Goal: Find specific page/section: Find specific page/section

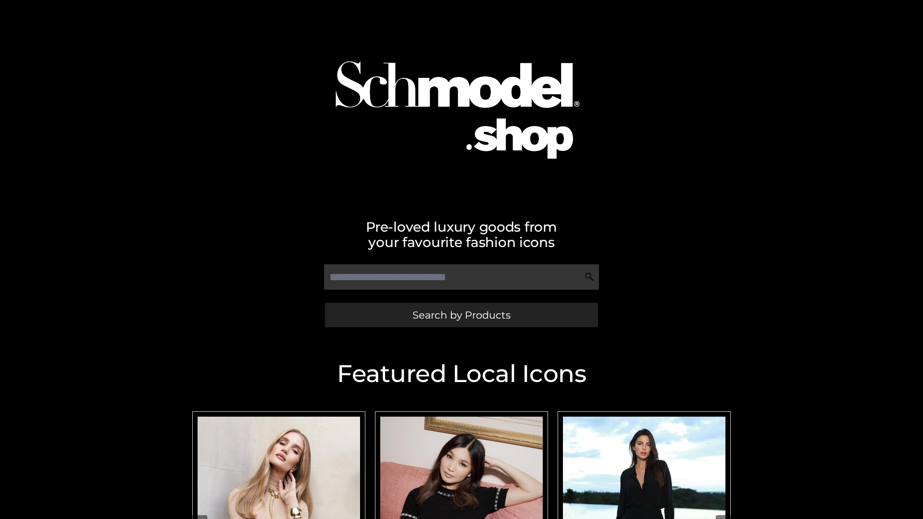
click at [461, 315] on span "Search by Products" at bounding box center [461, 315] width 98 height 10
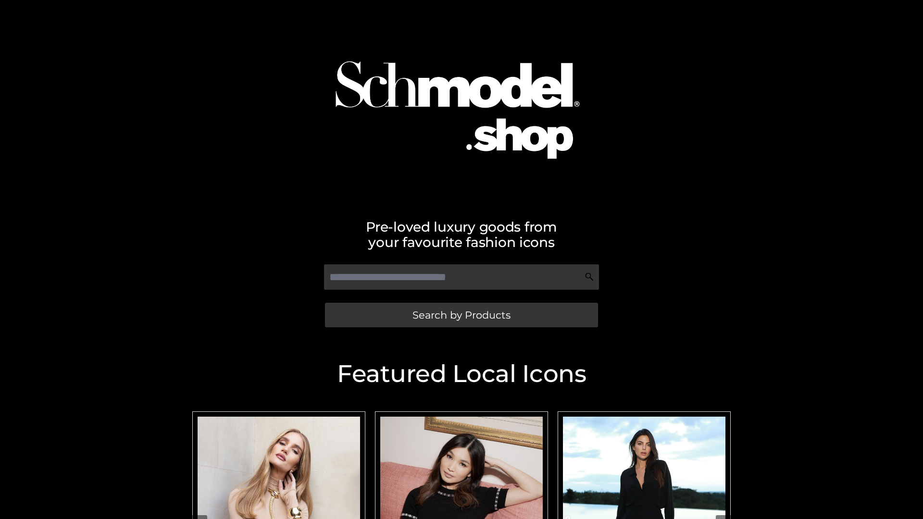
click at [461, 315] on span "Search by Products" at bounding box center [461, 315] width 98 height 10
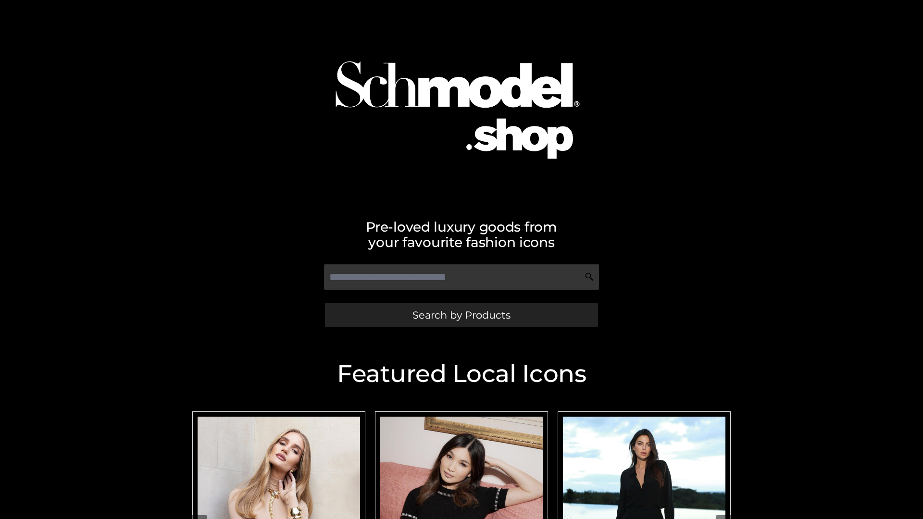
click at [461, 315] on span "Search by Products" at bounding box center [461, 315] width 98 height 10
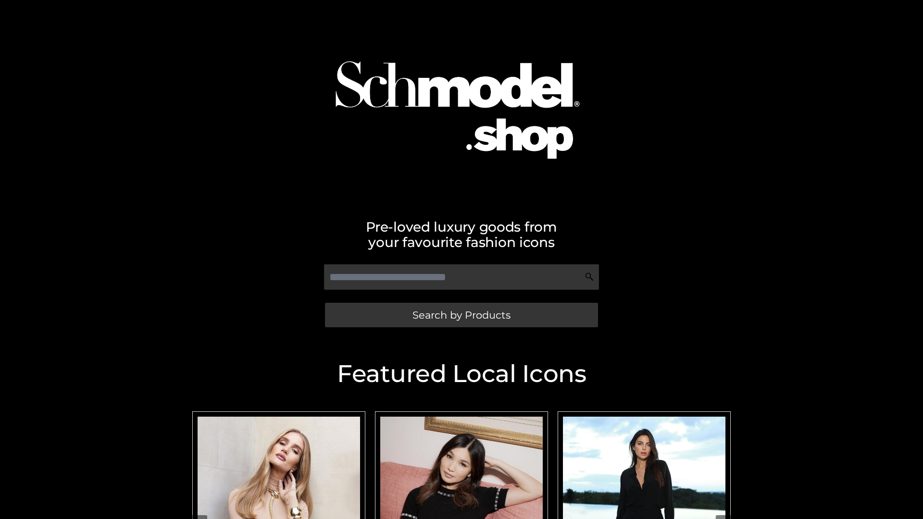
click at [461, 315] on span "Search by Products" at bounding box center [461, 315] width 98 height 10
